Goal: Find specific page/section: Find specific page/section

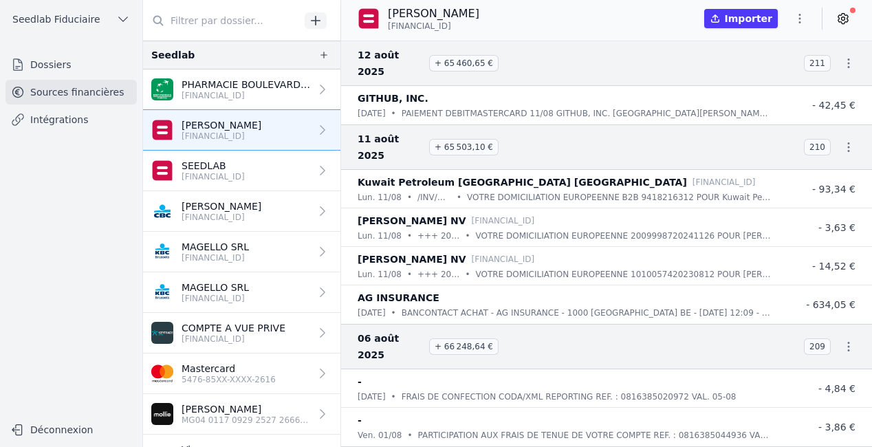
click at [50, 19] on span "Seedlab Fiduciaire" at bounding box center [56, 19] width 88 height 14
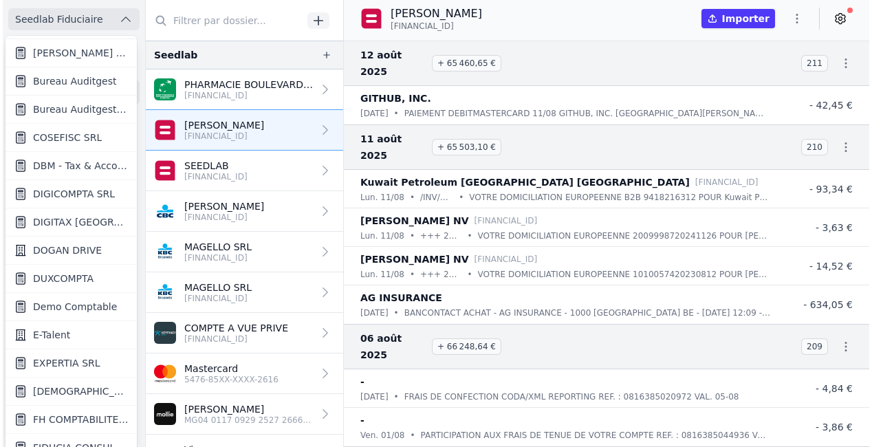
scroll to position [613, 0]
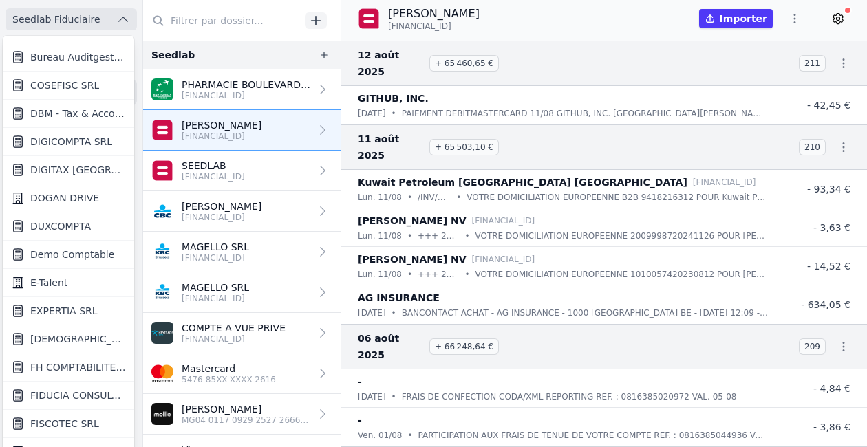
click at [71, 366] on span "FH COMPTABILITE SRL" at bounding box center [78, 367] width 96 height 14
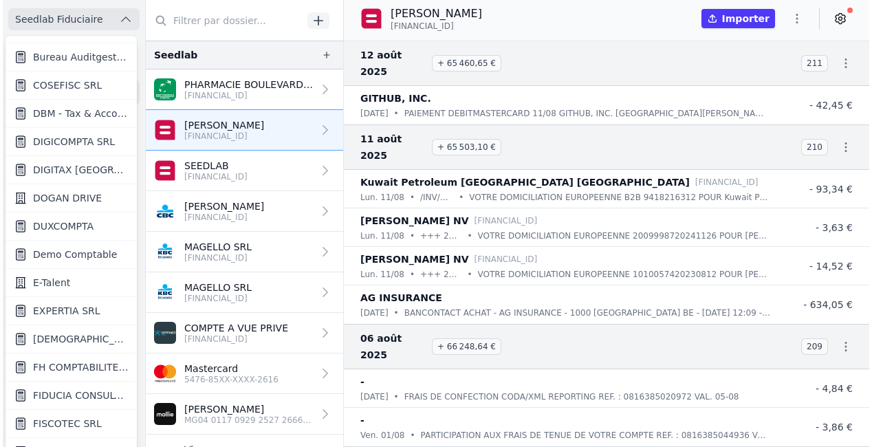
scroll to position [0, 0]
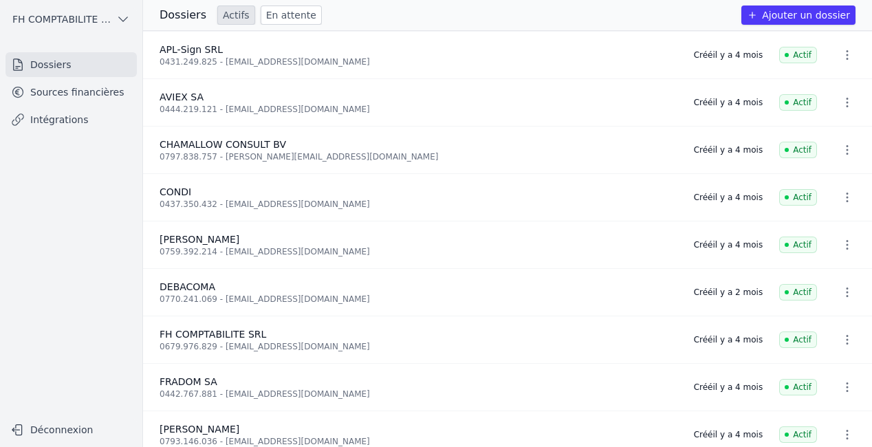
click at [98, 95] on link "Sources financières" at bounding box center [71, 92] width 131 height 25
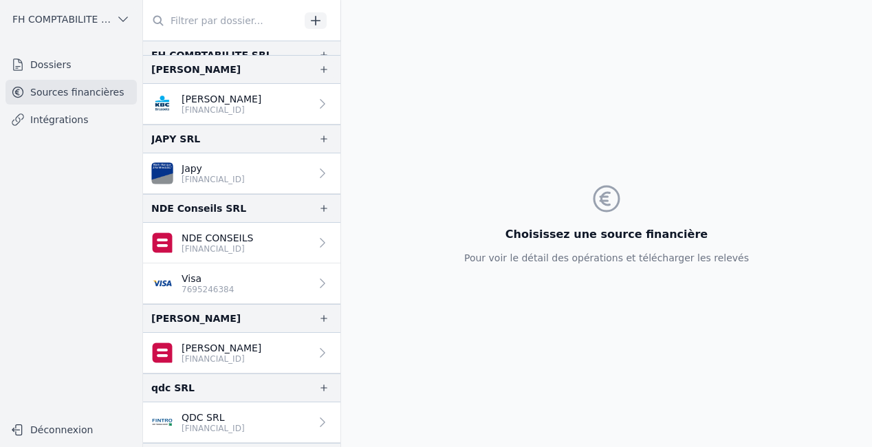
scroll to position [415, 0]
click at [252, 273] on link "Visa 7695246384" at bounding box center [241, 283] width 197 height 41
